Goal: Find specific page/section: Find specific page/section

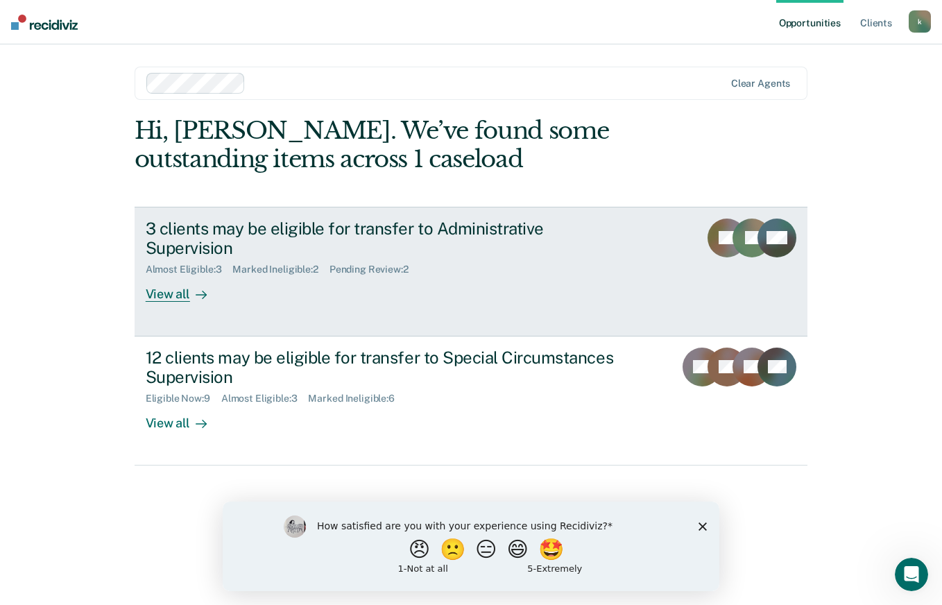
click at [167, 275] on div "View all" at bounding box center [185, 288] width 78 height 27
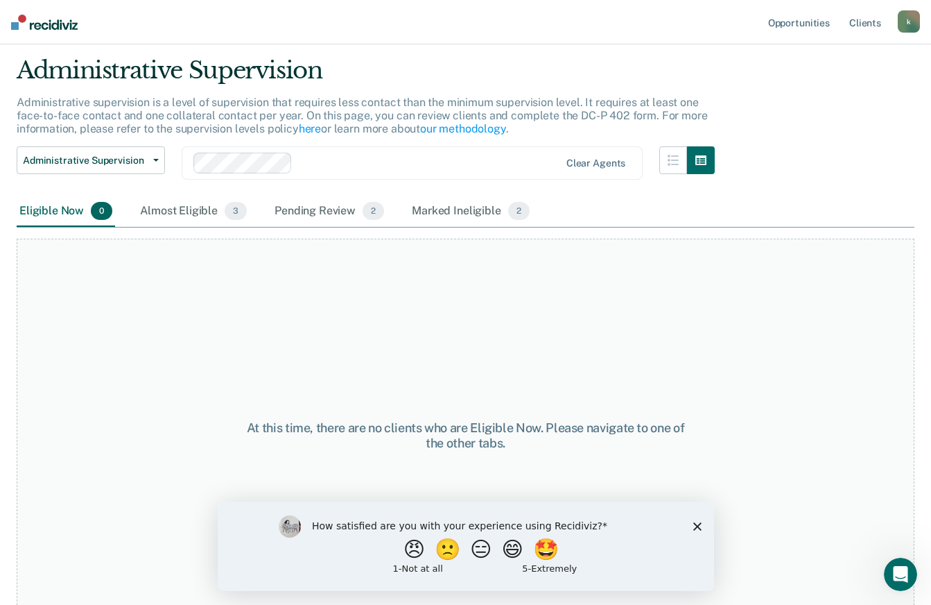
scroll to position [67, 0]
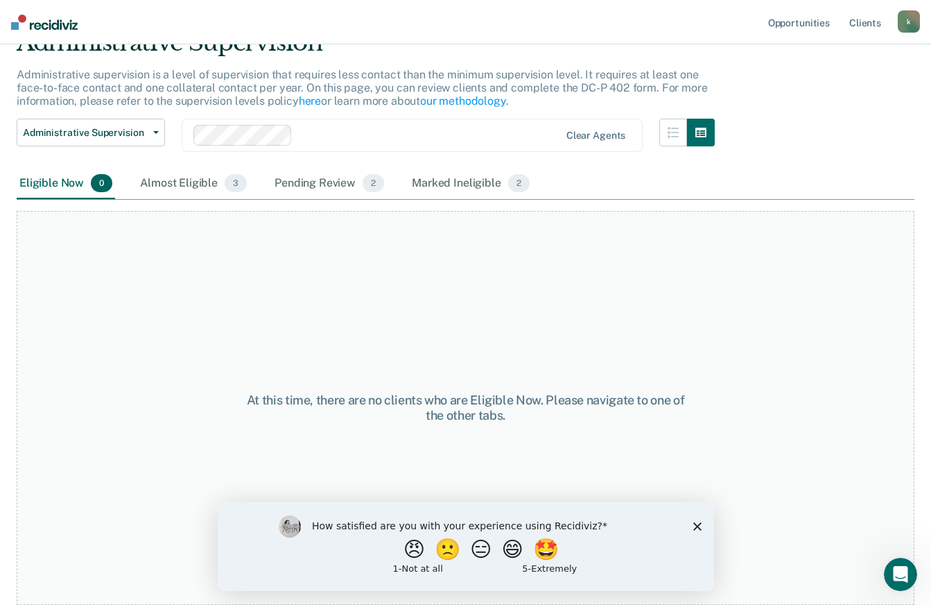
click at [698, 524] on polygon "Close survey" at bounding box center [697, 526] width 8 height 8
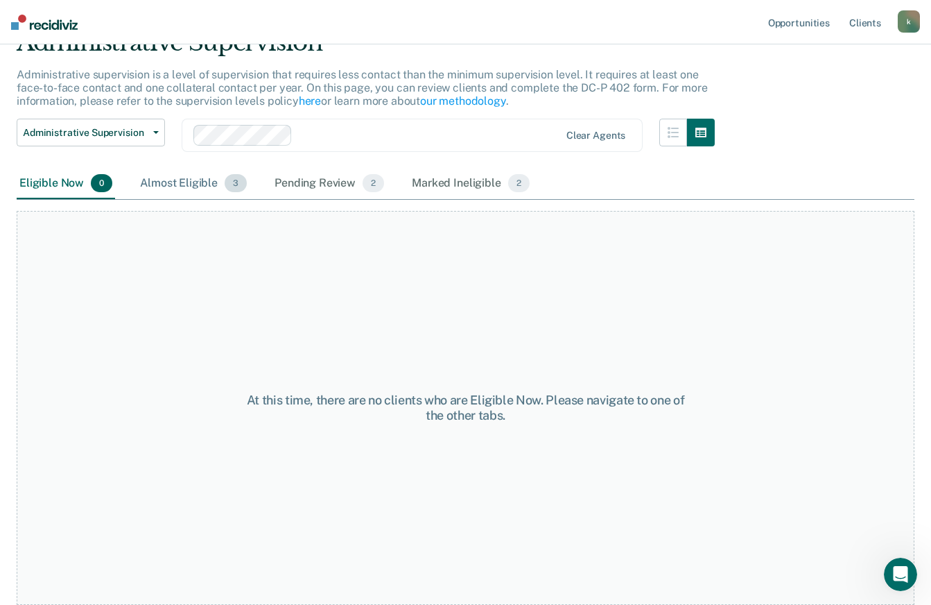
click at [193, 186] on div "Almost Eligible 3" at bounding box center [193, 184] width 112 height 31
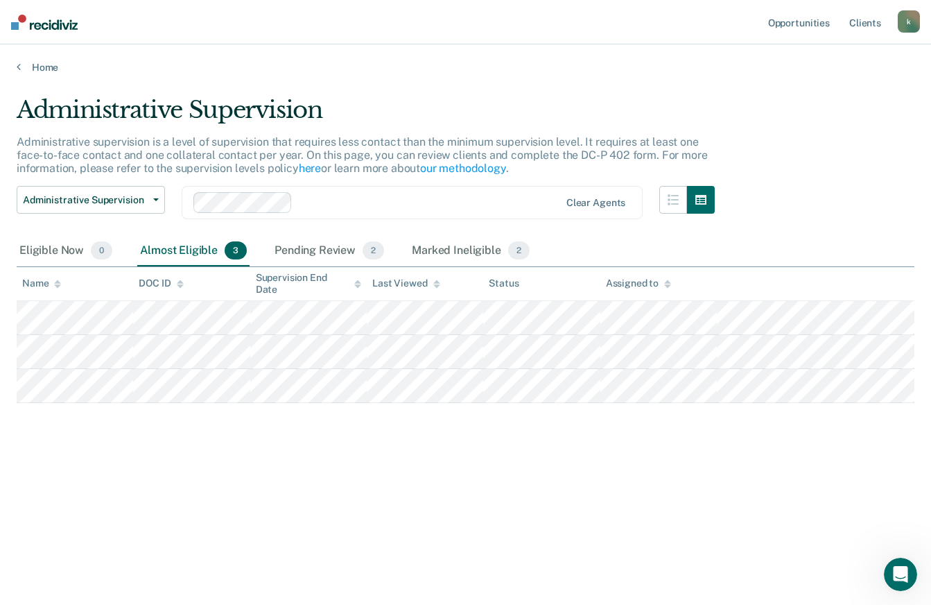
scroll to position [0, 0]
click at [332, 261] on div "Pending Review 2" at bounding box center [329, 251] width 115 height 31
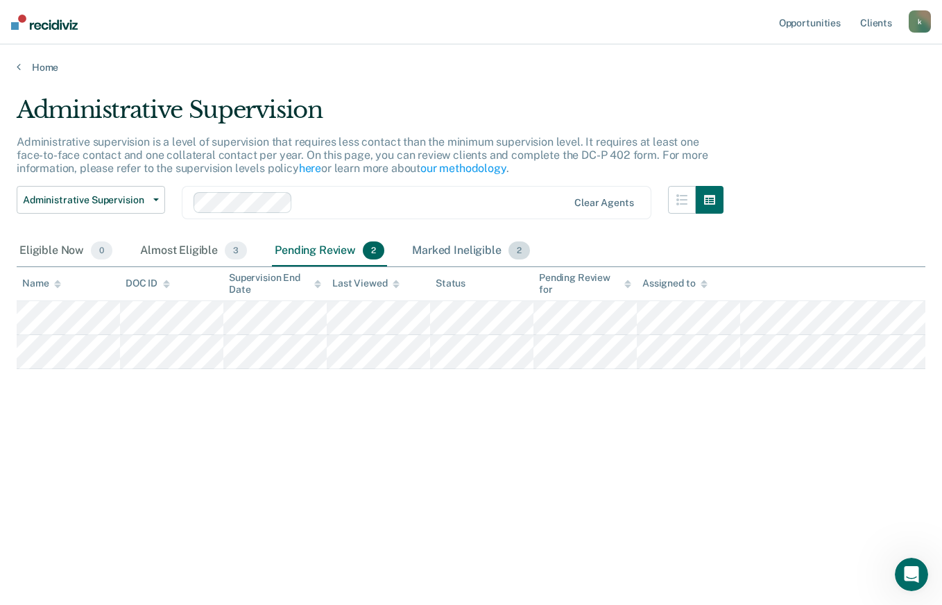
click at [468, 259] on div "Marked Ineligible 2" at bounding box center [470, 251] width 123 height 31
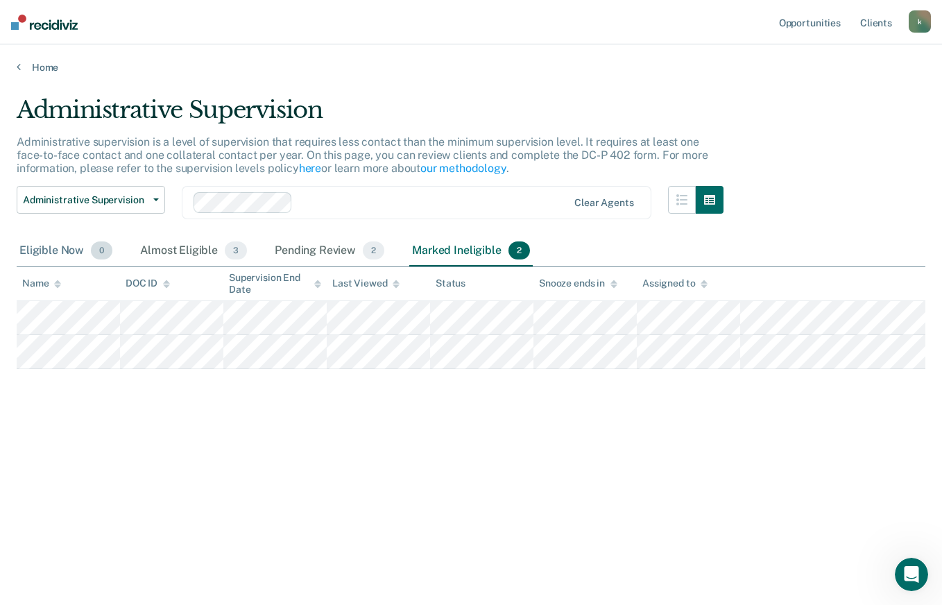
click at [76, 251] on div "Eligible Now 0" at bounding box center [66, 251] width 98 height 31
